Goal: Information Seeking & Learning: Learn about a topic

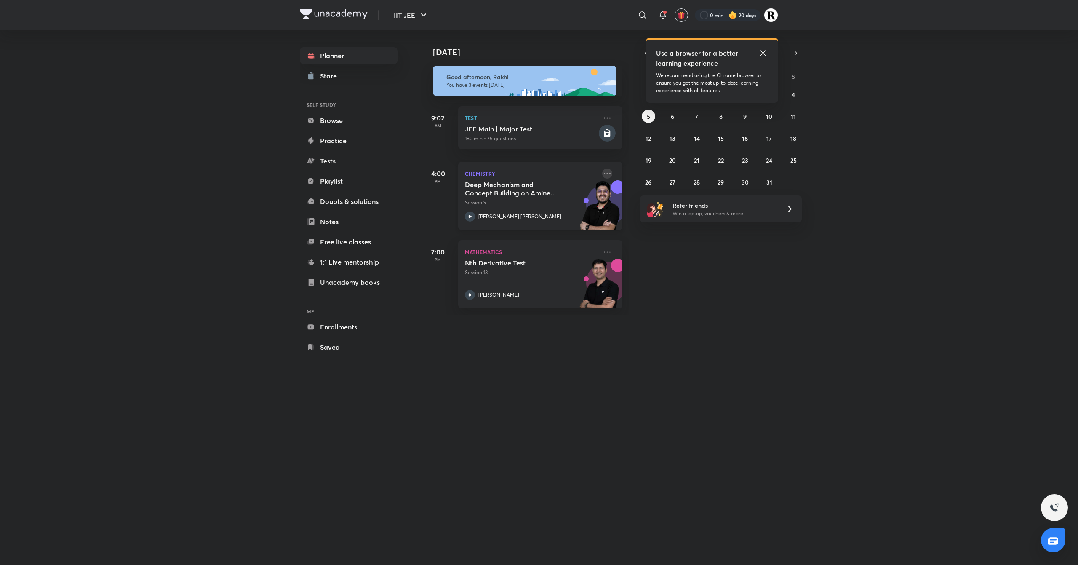
click at [602, 173] on icon at bounding box center [607, 173] width 10 height 10
click at [652, 210] on p "Go to course page" at bounding box center [664, 211] width 58 height 9
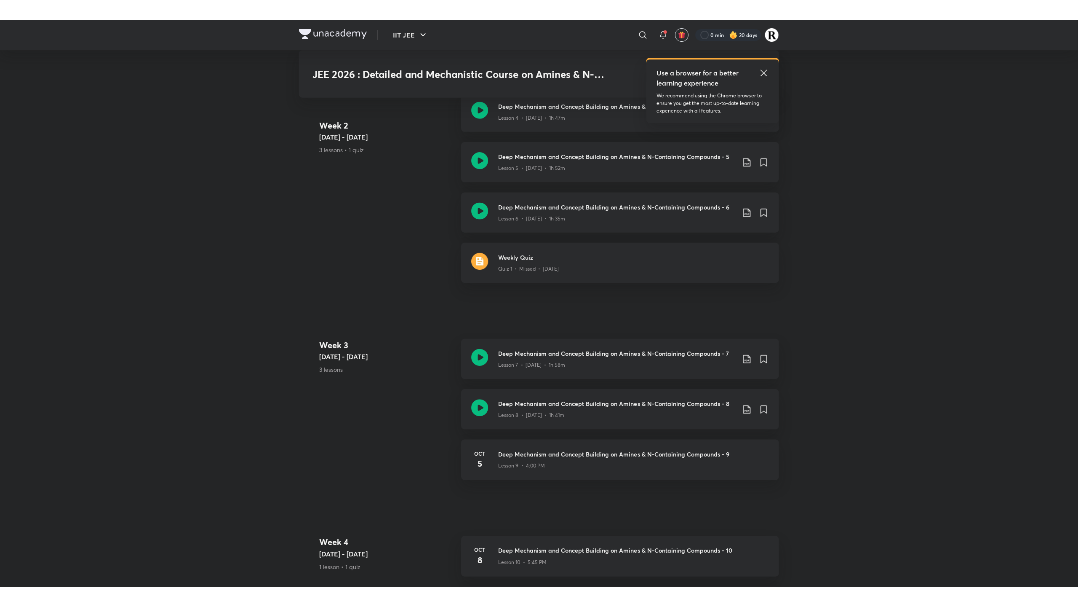
scroll to position [681, 0]
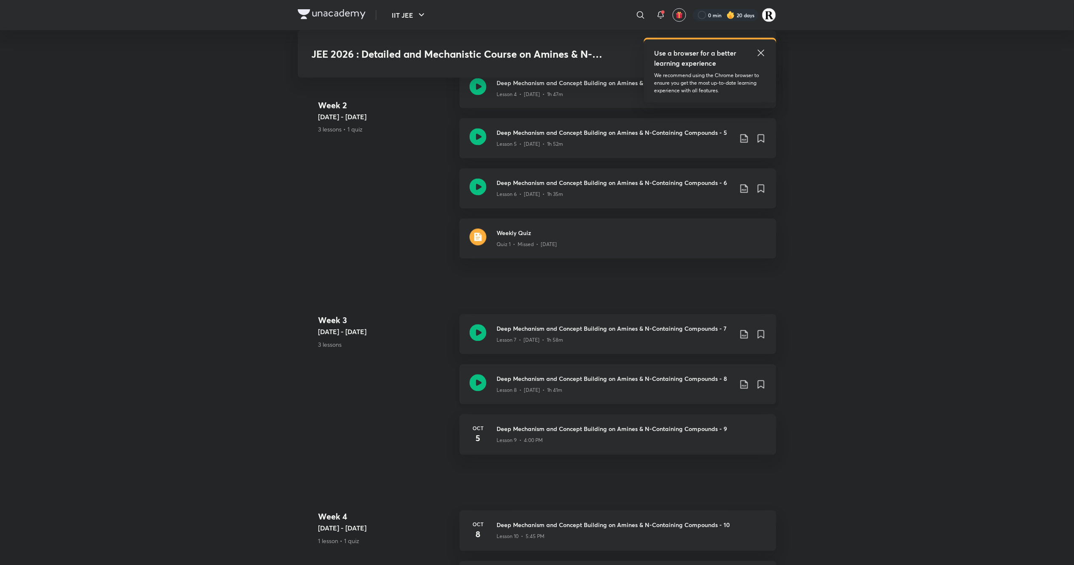
click at [479, 377] on icon at bounding box center [478, 382] width 17 height 17
